Goal: Find specific page/section: Find specific page/section

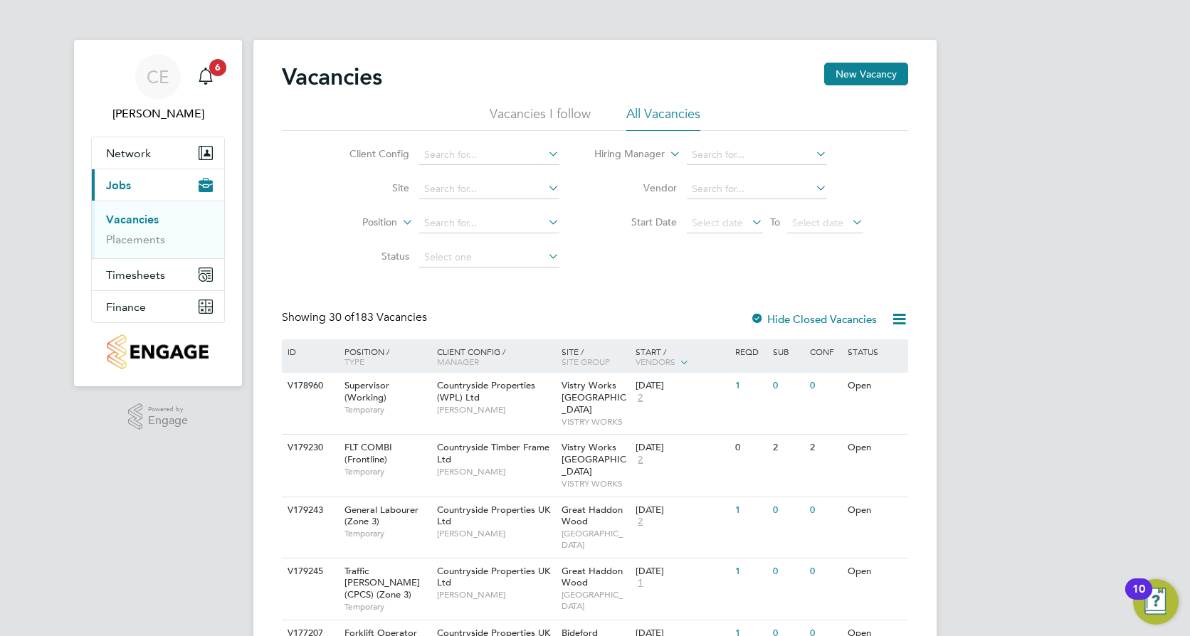
click at [494, 125] on li "Vacancies I follow" at bounding box center [540, 118] width 101 height 26
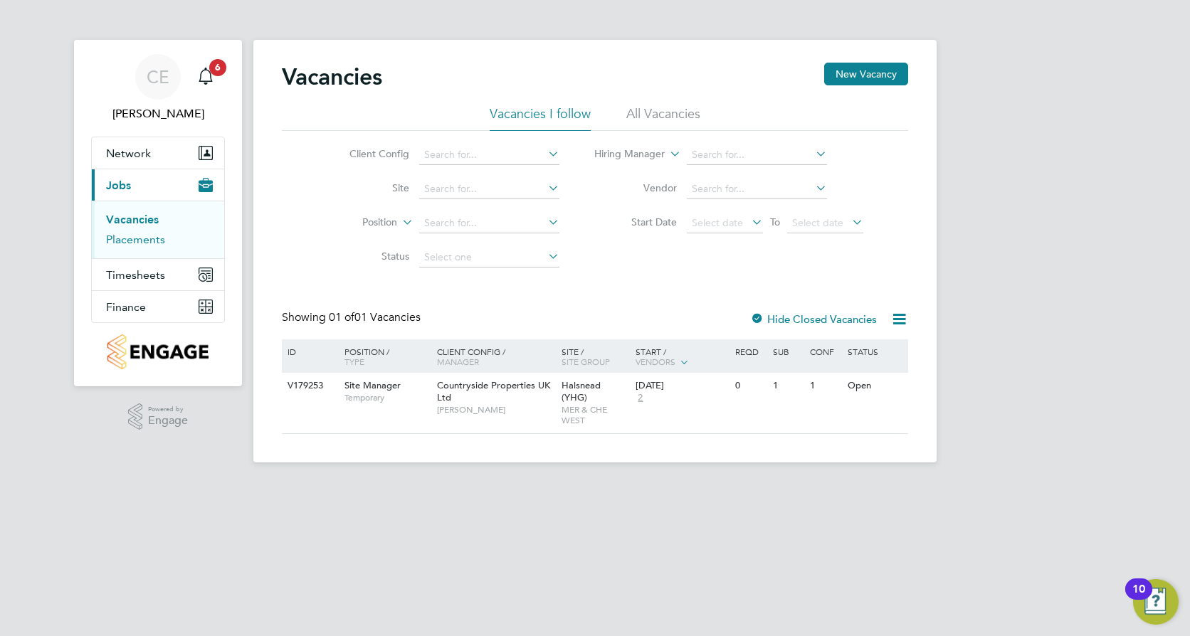
click at [142, 236] on link "Placements" at bounding box center [135, 240] width 59 height 14
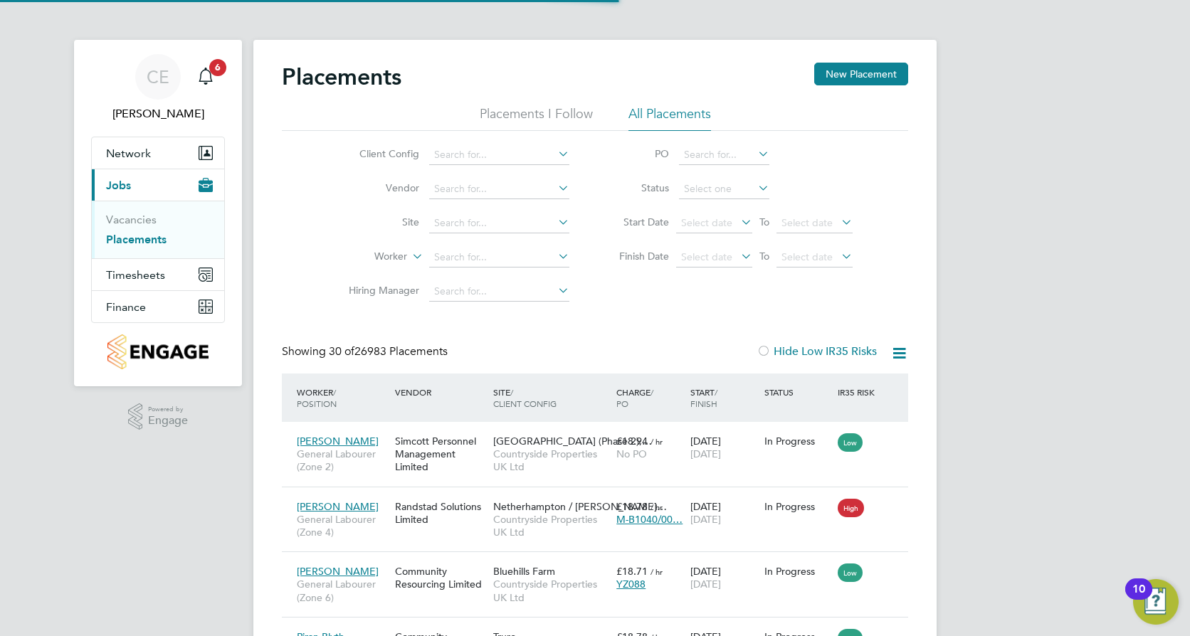
click at [477, 212] on li "Site" at bounding box center [453, 223] width 268 height 34
click at [478, 226] on input at bounding box center [499, 223] width 140 height 20
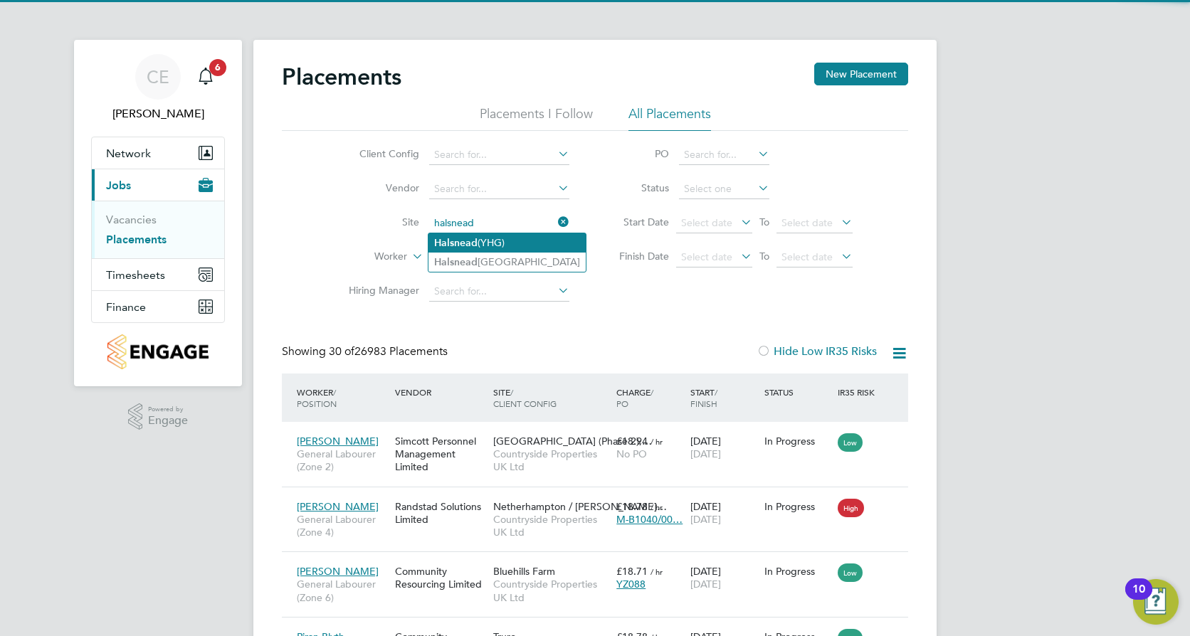
click at [497, 246] on li "Halsnead (YHG)" at bounding box center [506, 242] width 157 height 19
type input "Halsnead (YHG)"
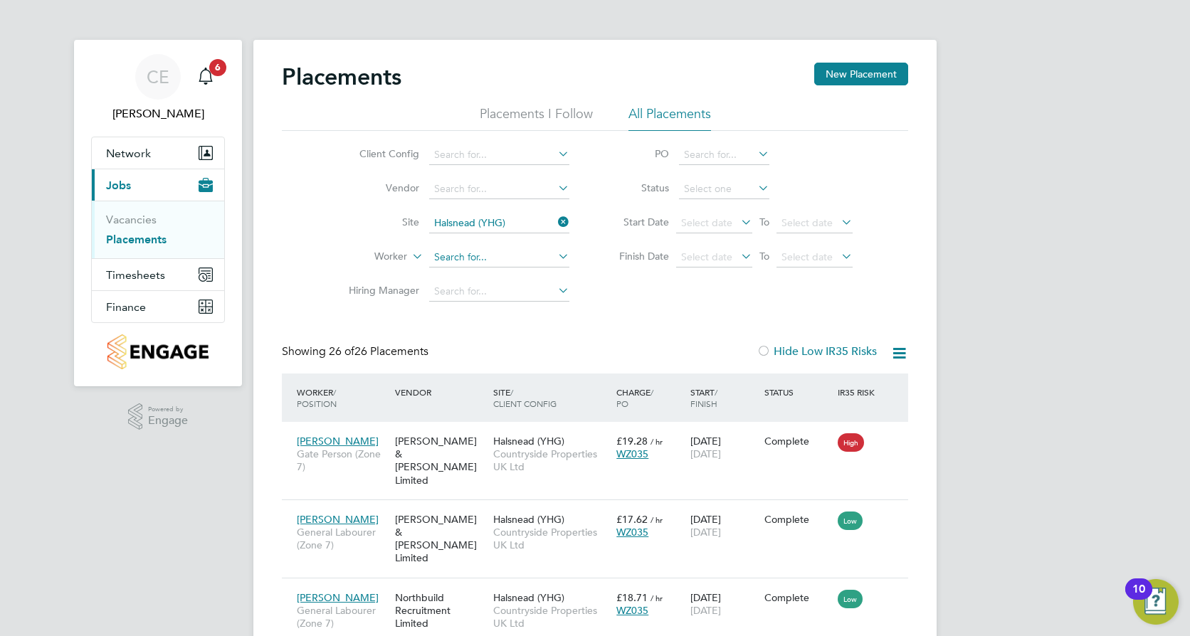
click at [497, 256] on input at bounding box center [499, 258] width 140 height 20
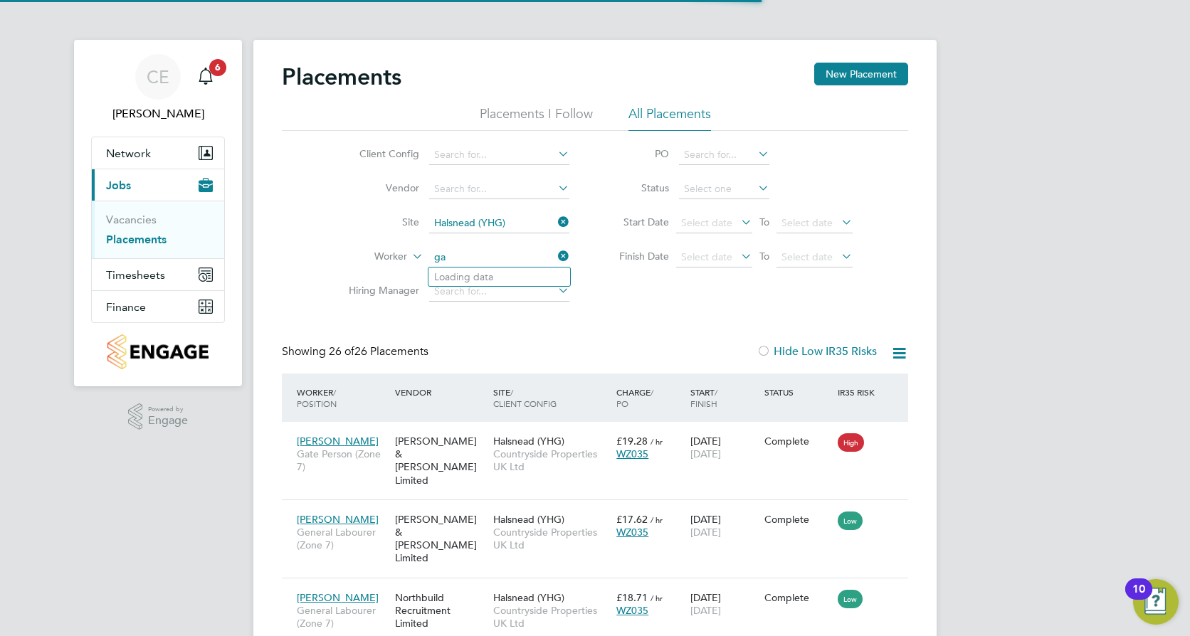
type input "g"
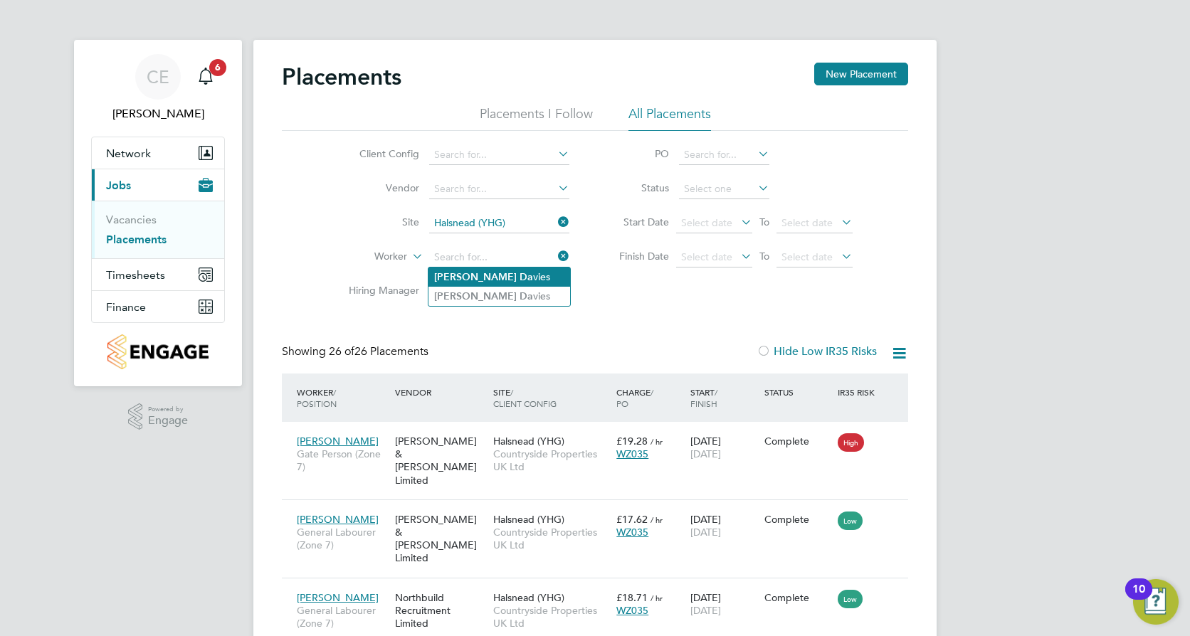
click at [506, 277] on li "[PERSON_NAME] vies" at bounding box center [499, 277] width 142 height 19
type input "[PERSON_NAME]"
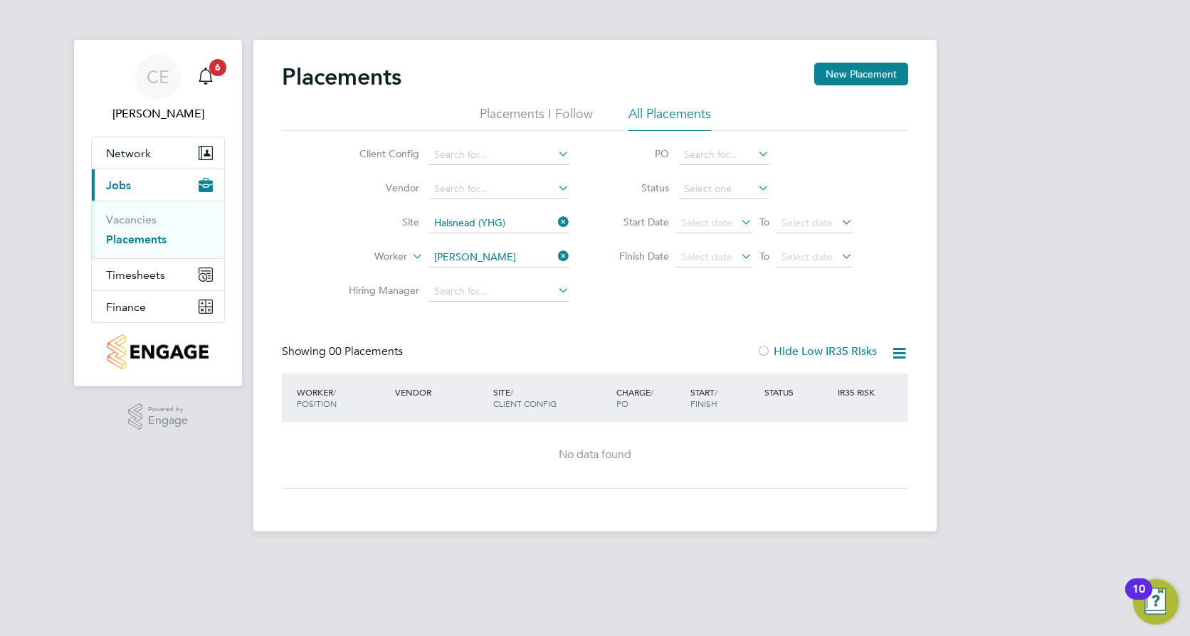
click at [555, 258] on icon at bounding box center [555, 256] width 0 height 20
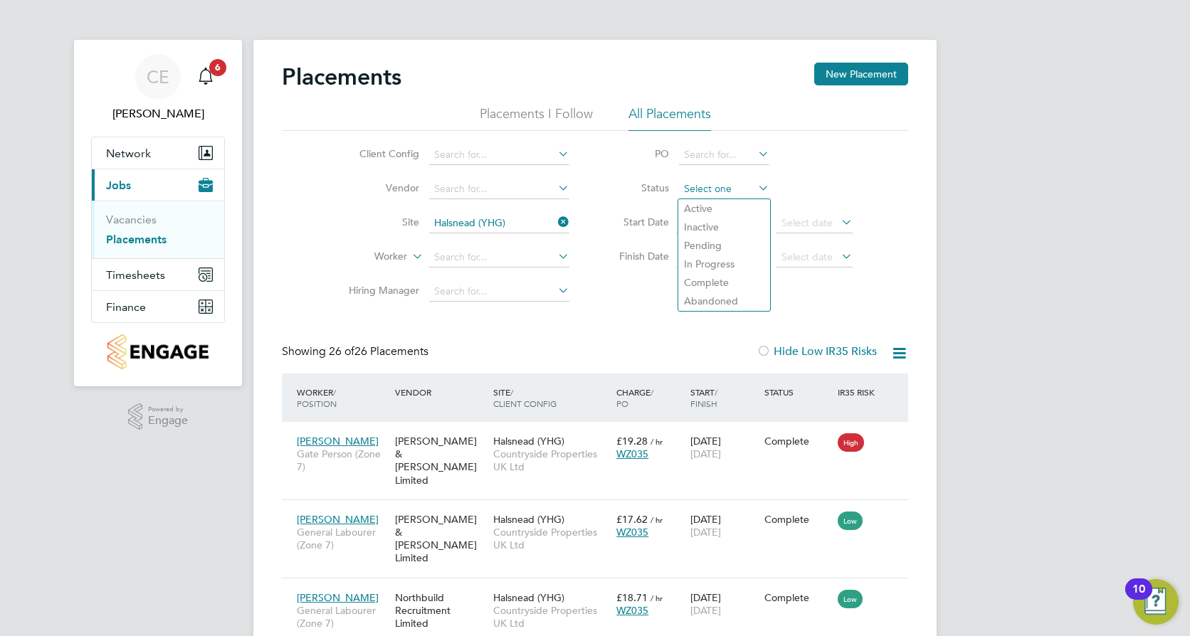
click at [706, 189] on input at bounding box center [724, 189] width 90 height 20
click at [703, 211] on li "Active" at bounding box center [724, 208] width 92 height 18
type input "Active"
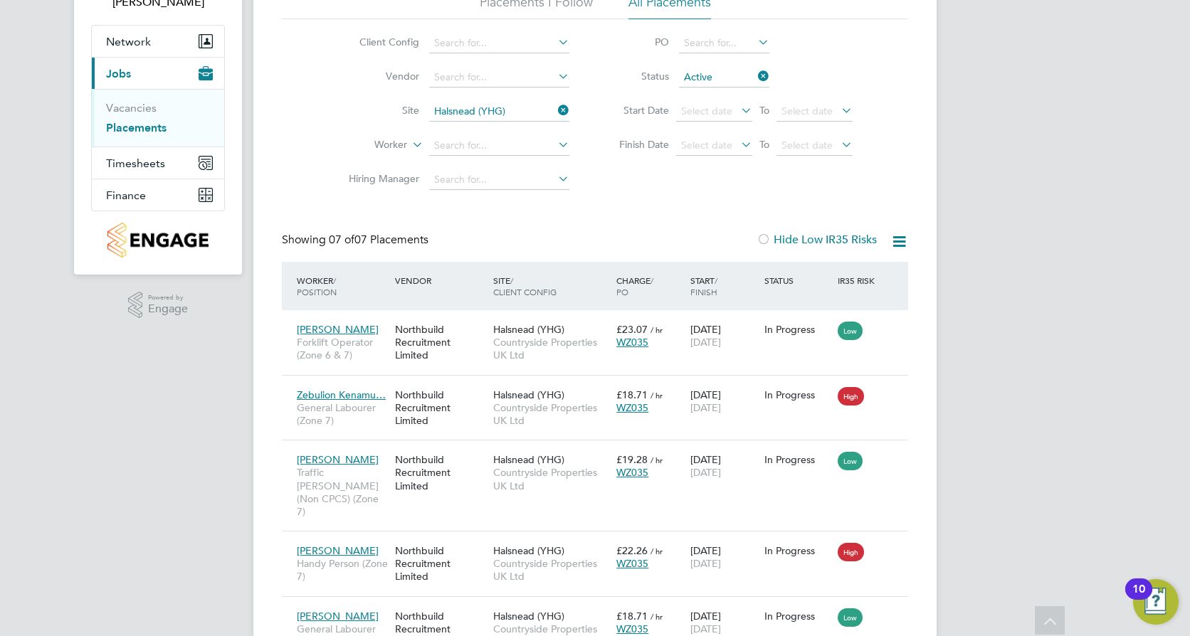
click at [755, 80] on icon at bounding box center [755, 76] width 0 height 20
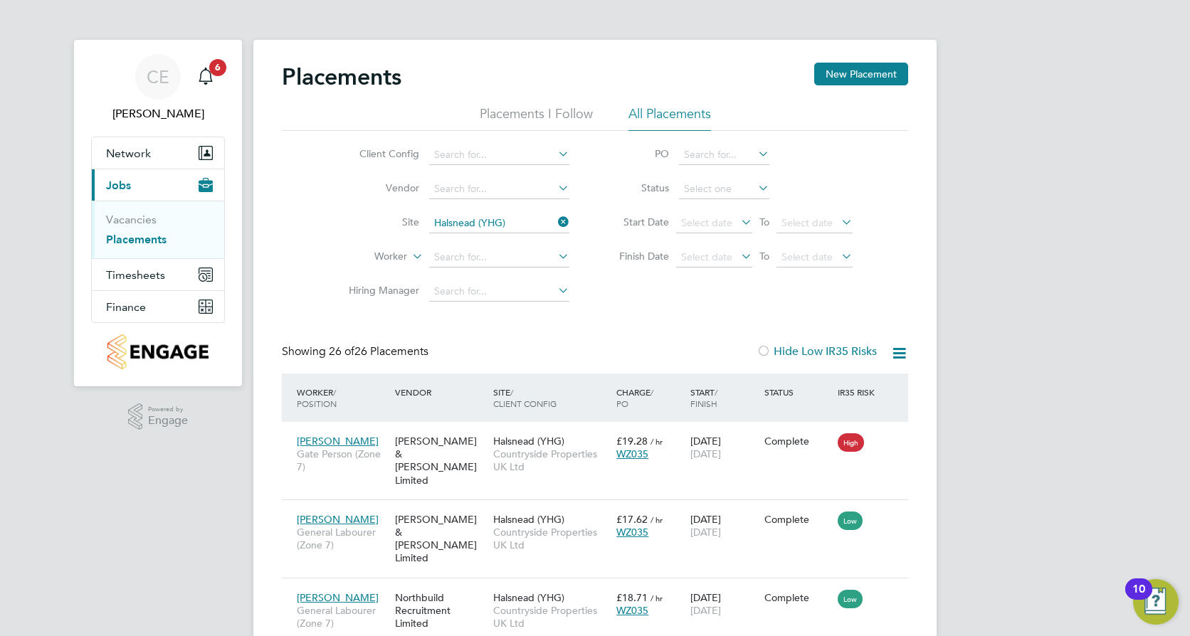
click at [894, 346] on icon at bounding box center [899, 353] width 18 height 18
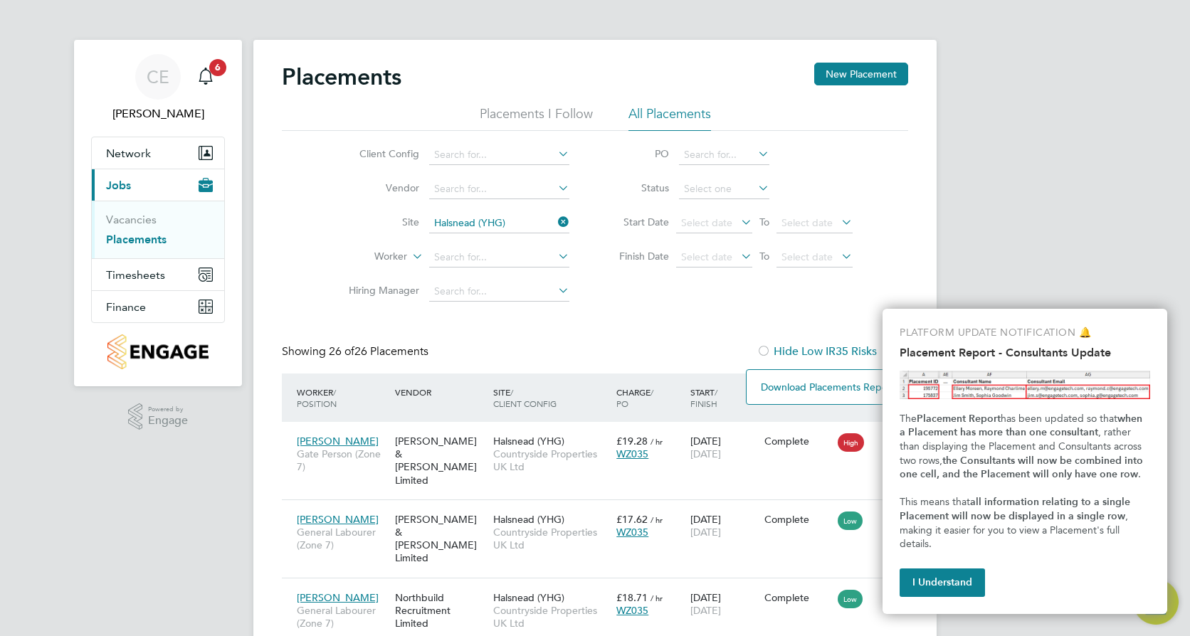
click at [798, 291] on div "Client Config Vendor Site Halsnead (YHG) Worker Hiring Manager PO Status Start …" at bounding box center [595, 220] width 626 height 178
click at [624, 358] on div "Showing 26 of 26 Placements Hide Low IR35 Risks" at bounding box center [595, 358] width 626 height 29
